Goal: Information Seeking & Learning: Understand process/instructions

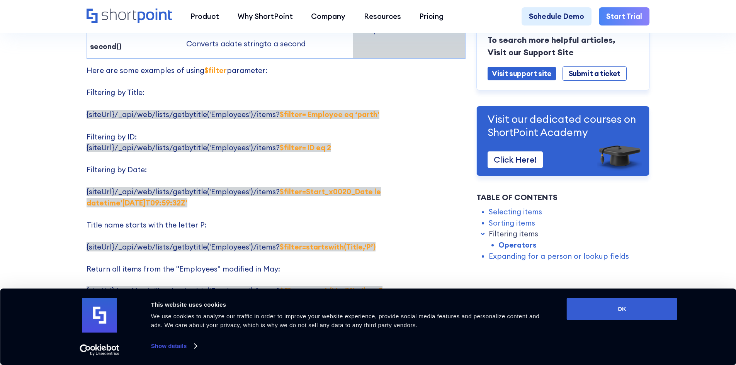
scroll to position [1430, 0]
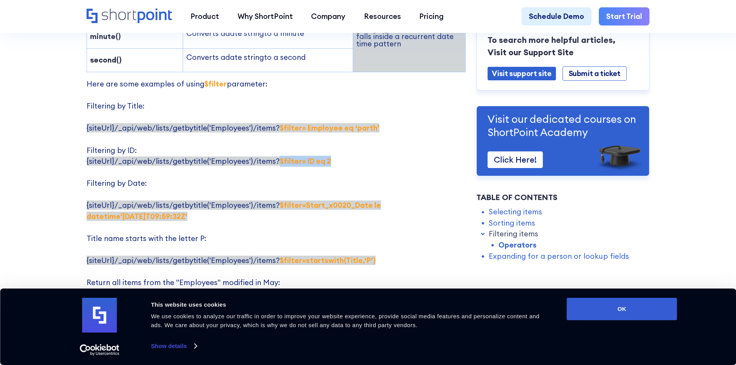
drag, startPoint x: 274, startPoint y: 138, endPoint x: 324, endPoint y: 137, distance: 50.2
click at [324, 157] on strong "$filter= ID eq 2" at bounding box center [305, 161] width 51 height 9
click at [356, 148] on p "Here are some examples of using $filter parameter: Filtering by Title: {siteUrl…" at bounding box center [276, 227] width 379 height 298
click at [370, 201] on strong "$filter=Start_x0020_Date le datetime'[DATE]T09:59:32Z'" at bounding box center [234, 211] width 294 height 20
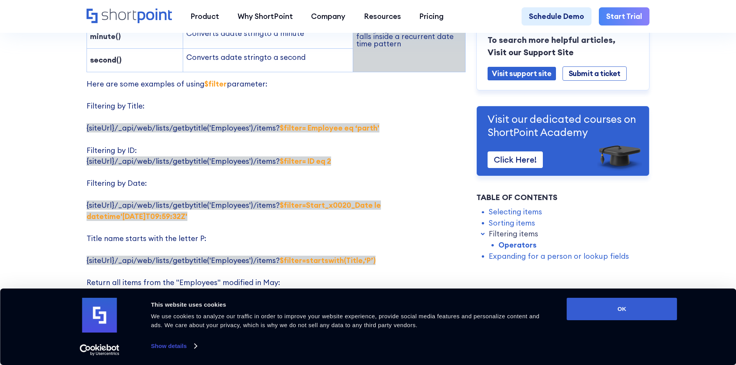
click at [381, 201] on strong "$filter=Start_x0020_Date le datetime'[DATE]T09:59:32Z'" at bounding box center [234, 211] width 294 height 20
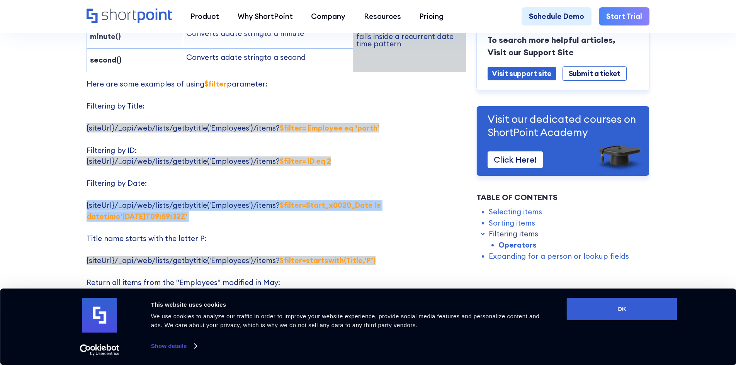
click at [381, 201] on strong "$filter=Start_x0020_Date le datetime'[DATE]T09:59:32Z'" at bounding box center [234, 211] width 294 height 20
click at [367, 201] on strong "$filter=Start_x0020_Date le datetime'[DATE]T09:59:32Z'" at bounding box center [234, 211] width 294 height 20
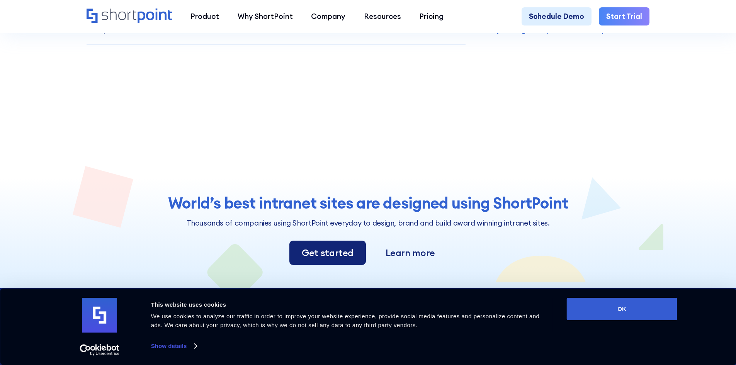
scroll to position [2164, 0]
